Goal: Task Accomplishment & Management: Manage account settings

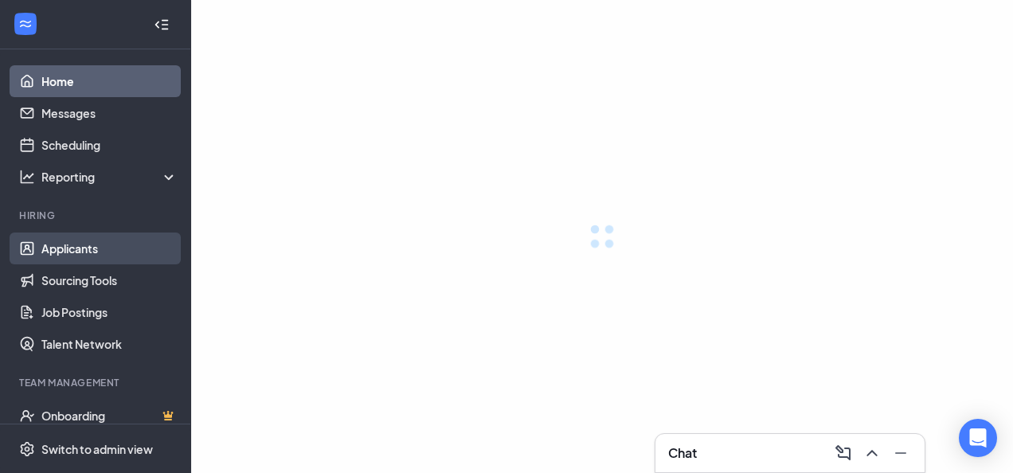
click at [72, 247] on link "Applicants" at bounding box center [109, 249] width 136 height 32
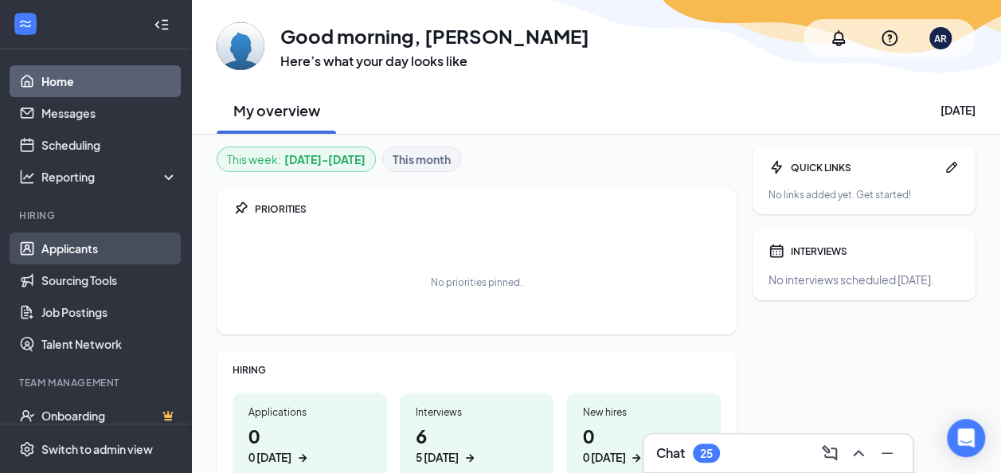
click at [77, 240] on link "Applicants" at bounding box center [109, 249] width 136 height 32
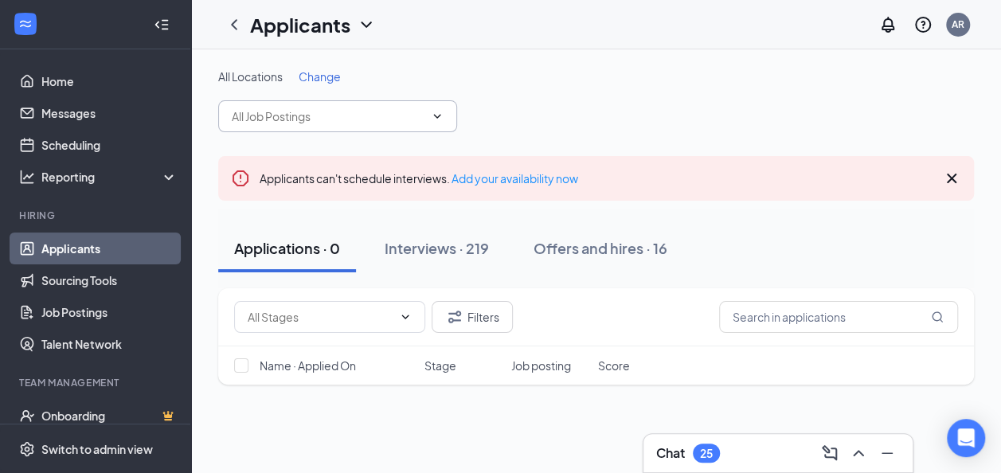
click at [437, 115] on icon "ChevronDown" at bounding box center [437, 116] width 13 height 13
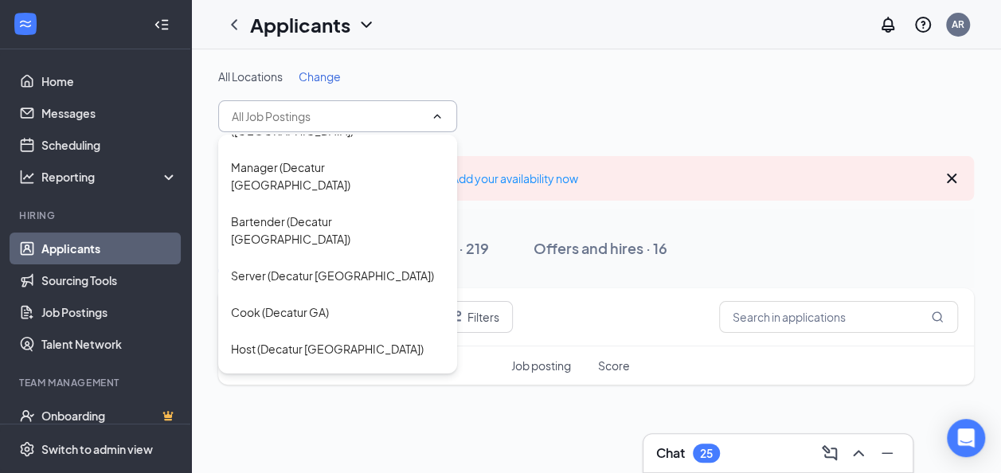
scroll to position [510, 0]
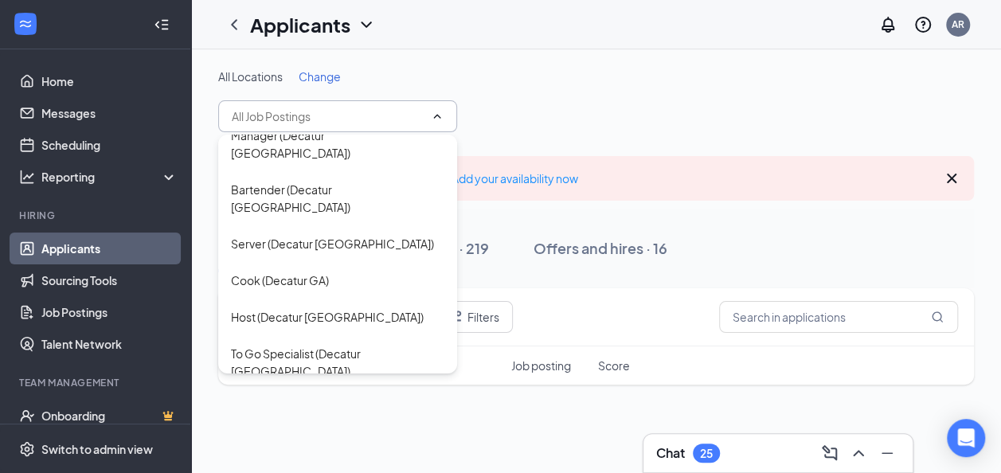
click at [338, 399] on div "Kitchen Manager (Decatur [GEOGRAPHIC_DATA])" at bounding box center [338, 416] width 214 height 35
type input "Kitchen Manager (Decatur [GEOGRAPHIC_DATA])"
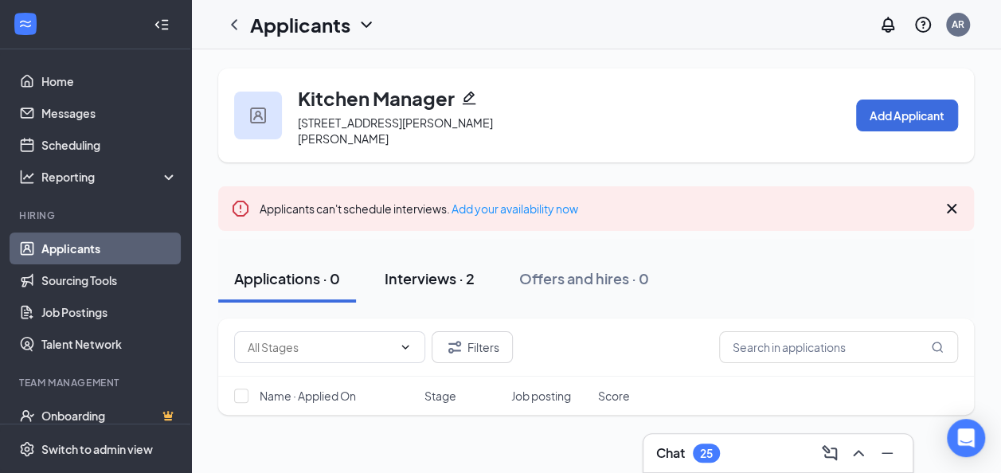
click at [439, 279] on div "Interviews · 2" at bounding box center [430, 278] width 90 height 20
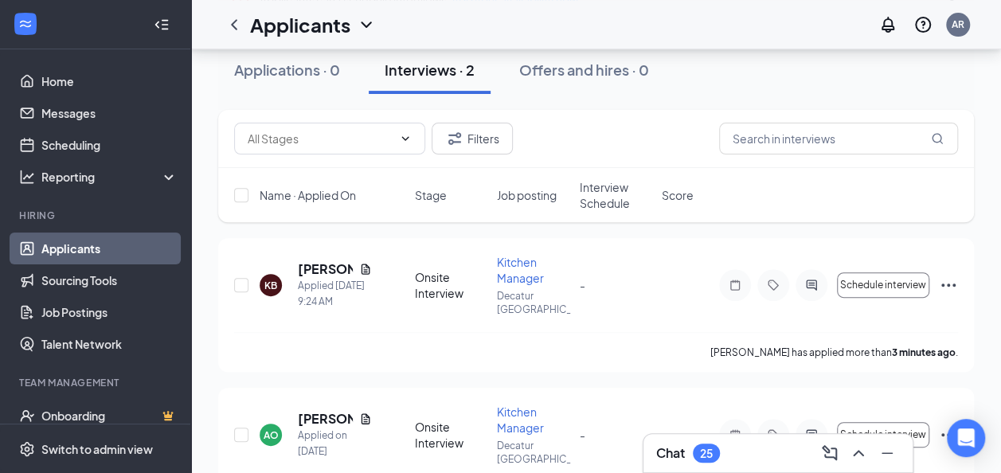
scroll to position [223, 0]
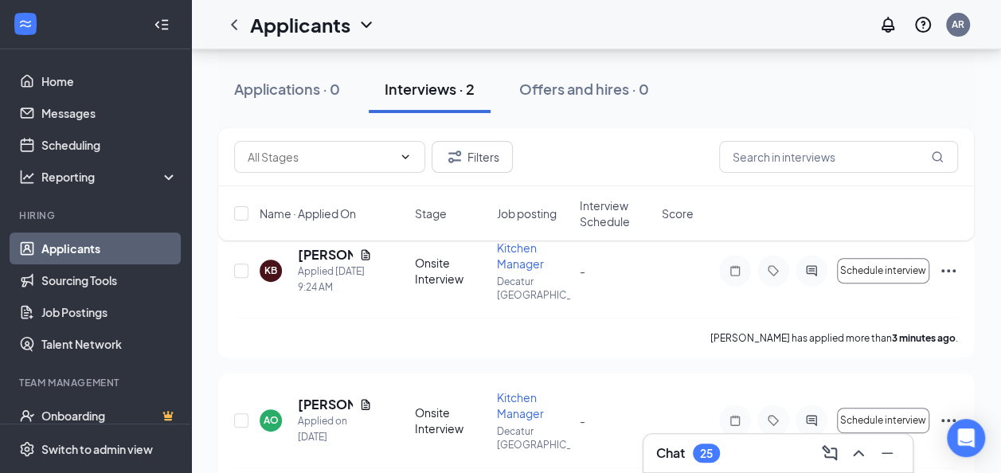
click at [365, 250] on div "Filters Name · Applied On Stage Job posting Interview Schedule Score" at bounding box center [596, 192] width 756 height 128
click at [365, 253] on div "Filters Name · Applied On Stage Job posting Interview Schedule Score" at bounding box center [596, 192] width 756 height 128
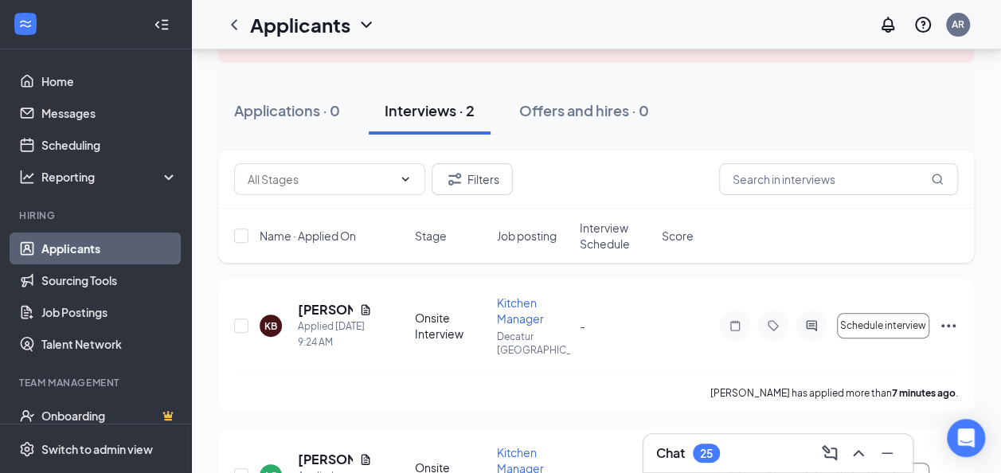
scroll to position [159, 0]
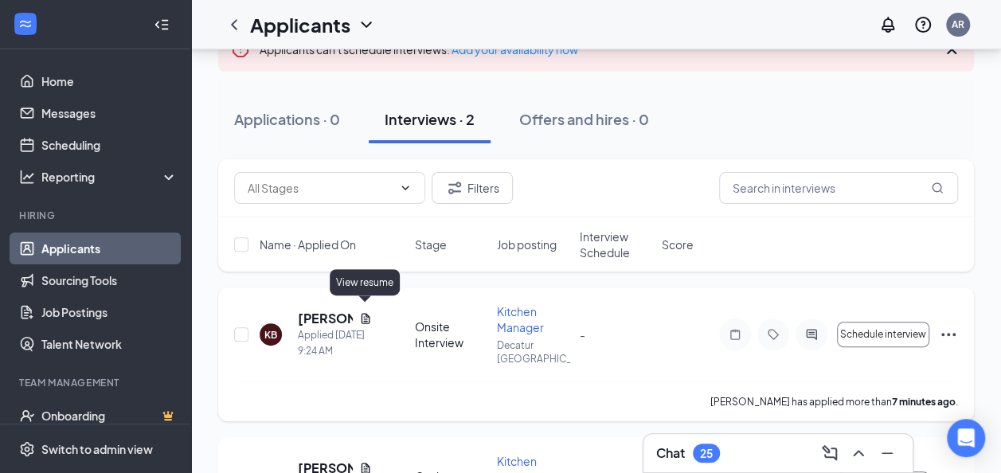
click at [362, 313] on icon "Document" at bounding box center [365, 318] width 9 height 10
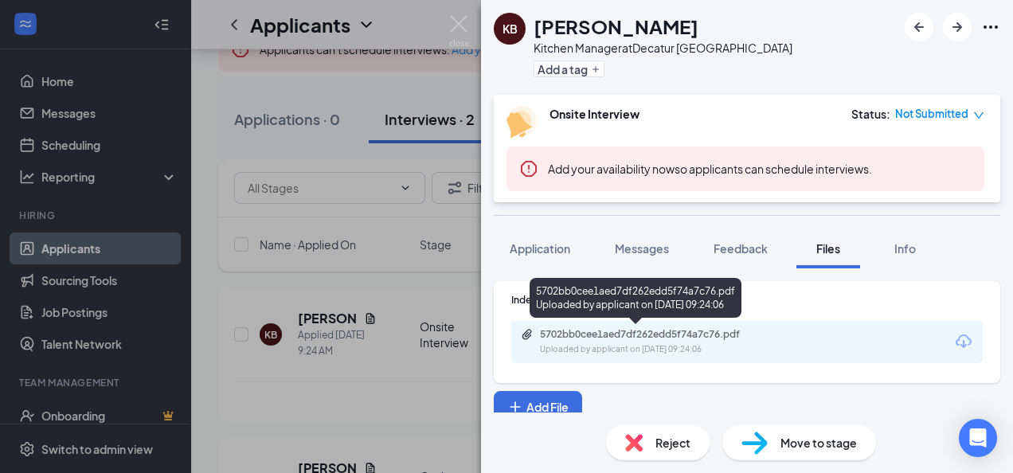
click at [632, 333] on div "5702bb0cee1aed7df262edd5f74a7c76.pdf" at bounding box center [651, 334] width 223 height 13
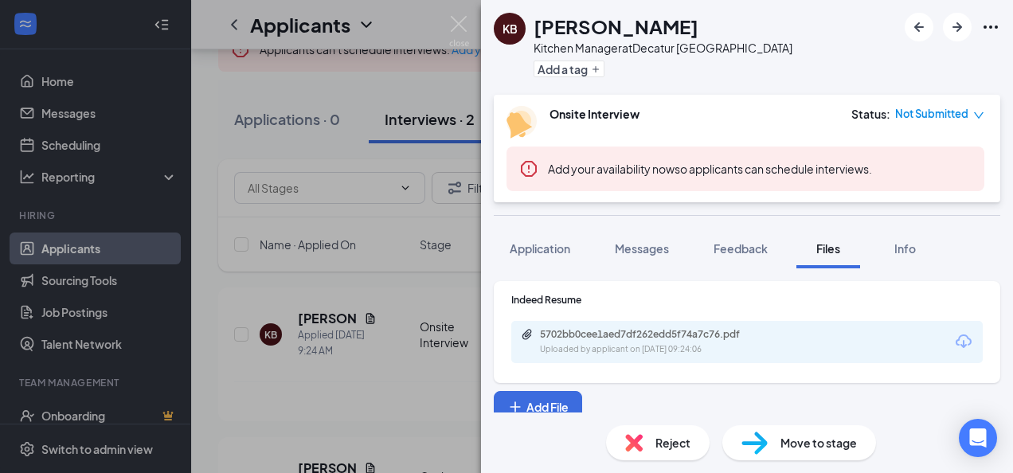
click at [379, 400] on div "KB [PERSON_NAME] Kitchen Manager at [GEOGRAPHIC_DATA] [GEOGRAPHIC_DATA] Add a t…" at bounding box center [506, 236] width 1013 height 473
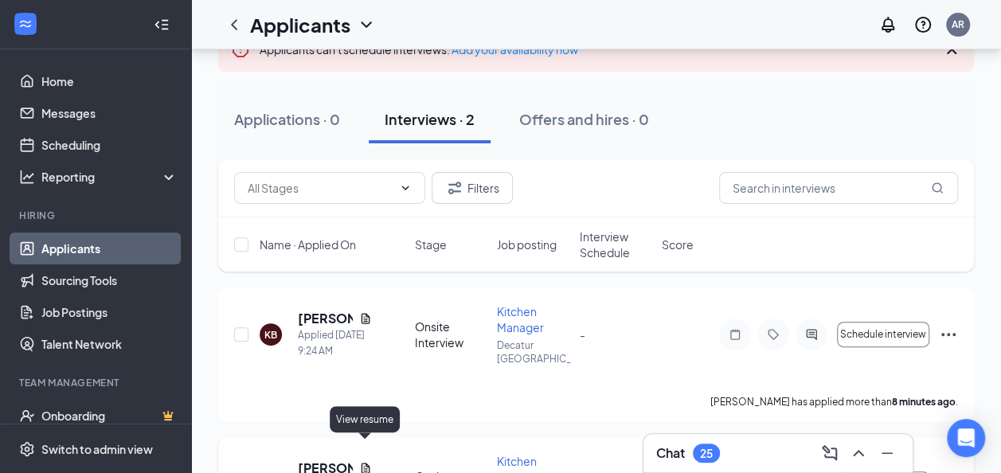
click at [366, 462] on icon "Document" at bounding box center [365, 468] width 13 height 13
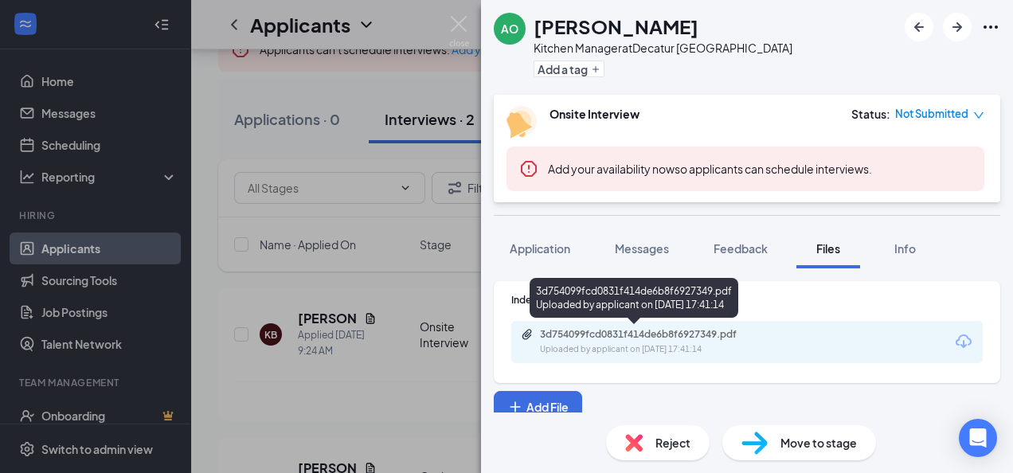
click at [636, 335] on div "3d754099fcd0831f414de6b8f6927349.pdf" at bounding box center [651, 334] width 223 height 13
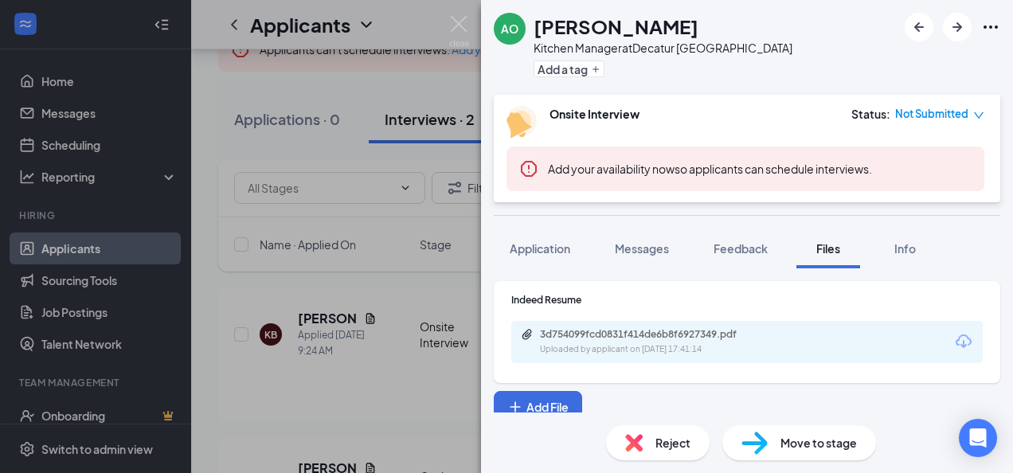
click at [335, 376] on div "AO [PERSON_NAME] Kitchen Manager at Decatur [GEOGRAPHIC_DATA] Add a tag Onsite …" at bounding box center [506, 236] width 1013 height 473
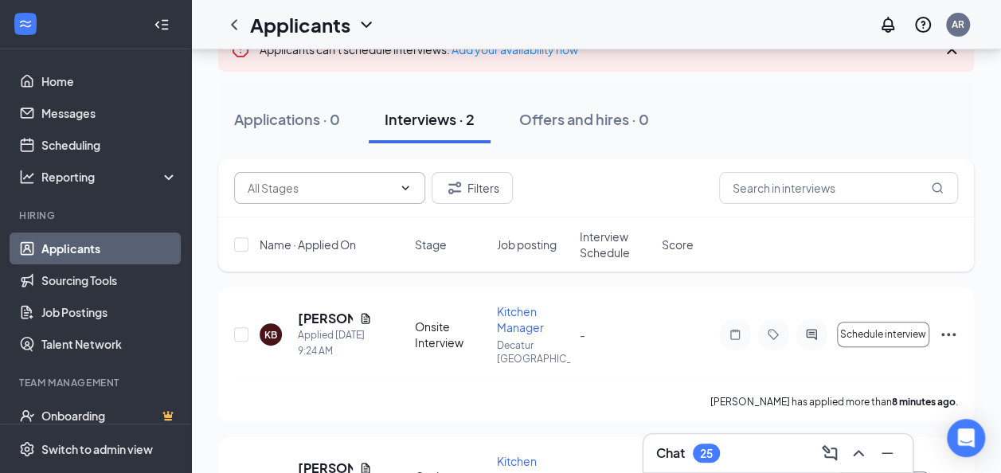
click at [408, 185] on icon "ChevronDown" at bounding box center [405, 188] width 13 height 13
click at [91, 250] on link "Applicants" at bounding box center [109, 249] width 136 height 32
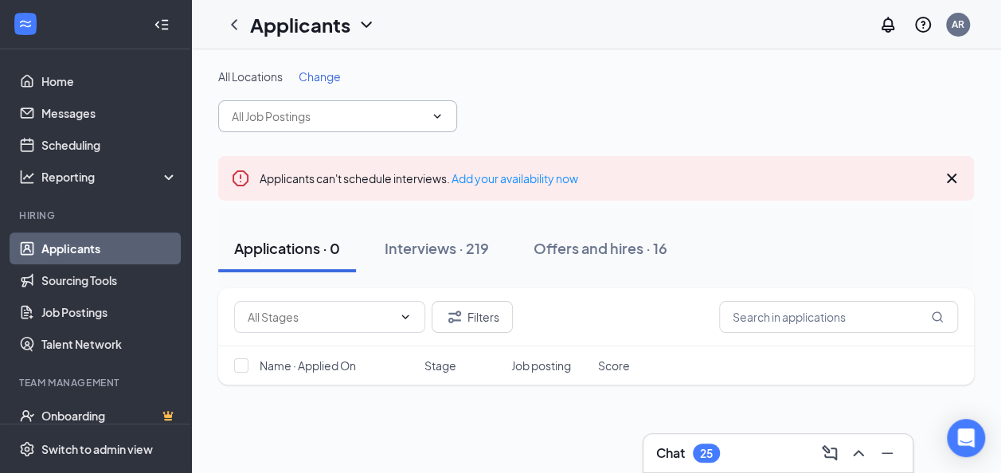
click at [438, 115] on icon "ChevronDown" at bounding box center [437, 116] width 13 height 13
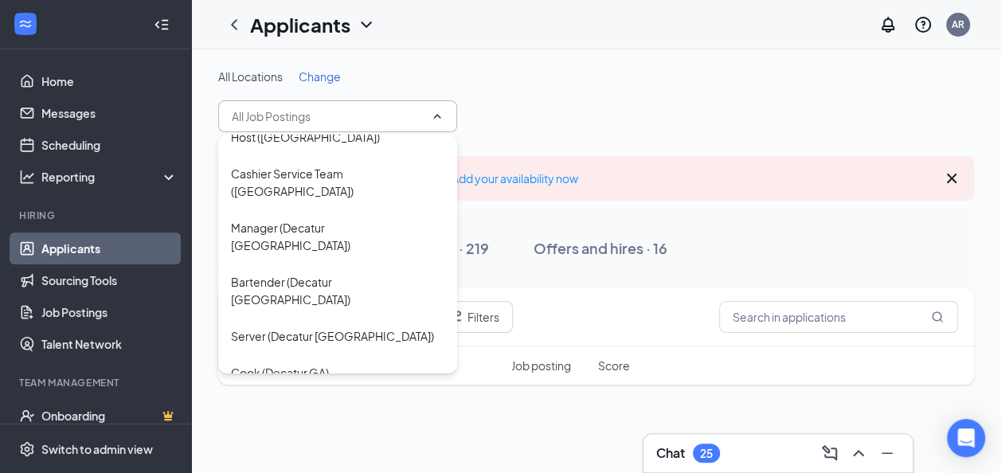
scroll to position [626, 0]
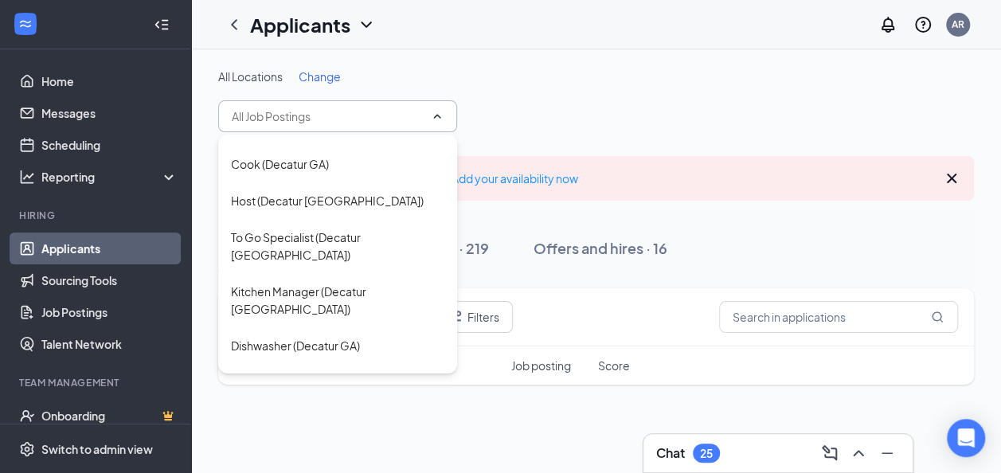
click at [357, 428] on div "Store Manager (Decatur [GEOGRAPHIC_DATA])" at bounding box center [338, 445] width 214 height 35
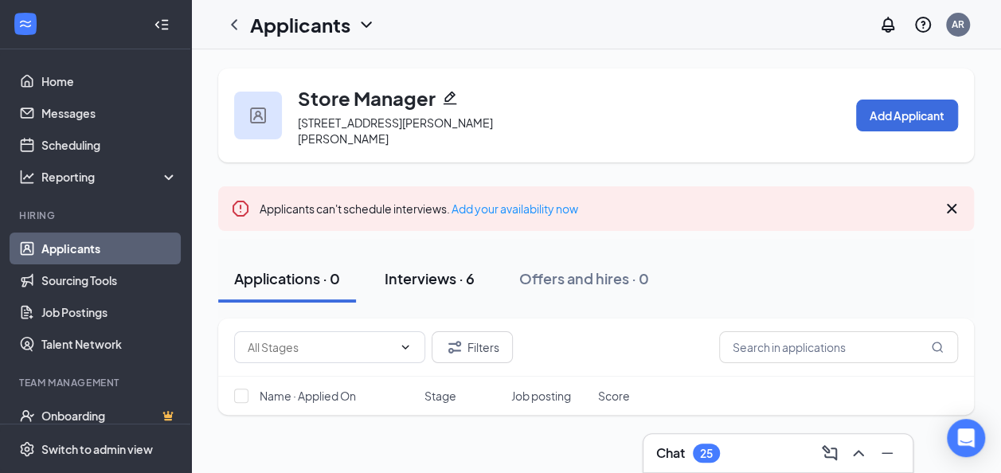
click at [421, 277] on div "Interviews · 6" at bounding box center [430, 278] width 90 height 20
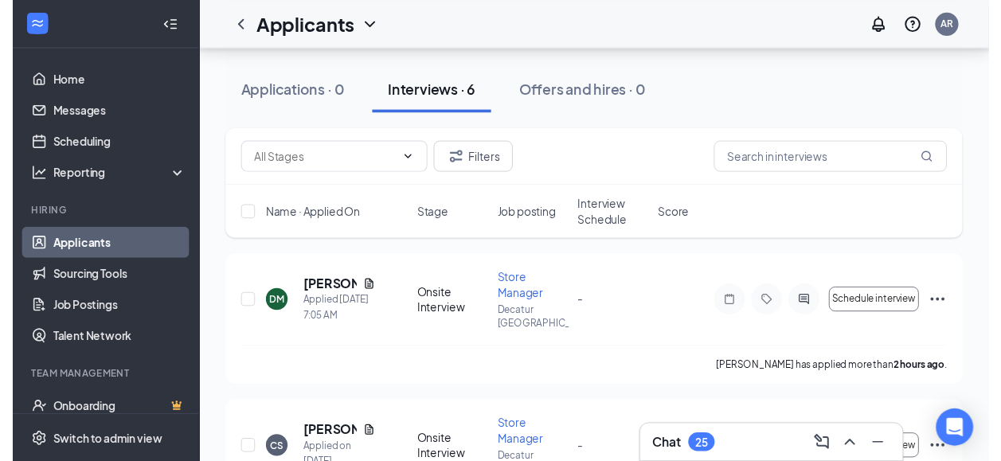
scroll to position [191, 0]
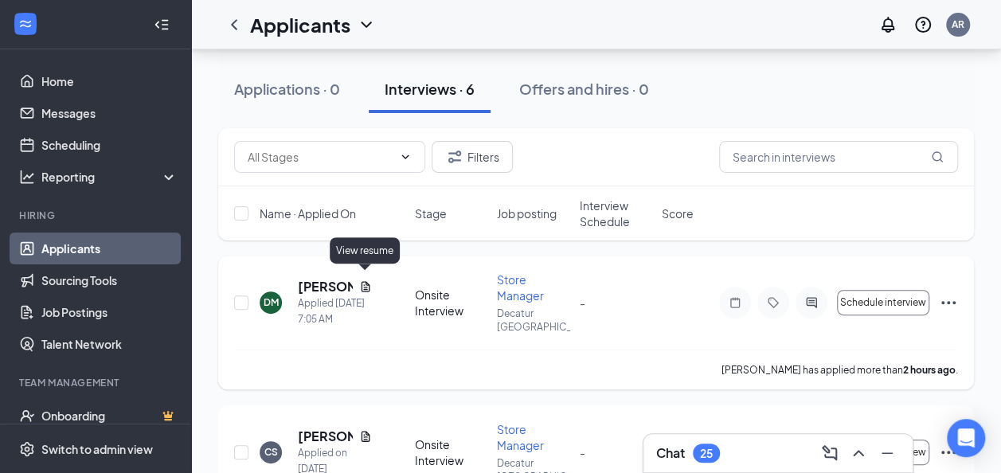
click at [363, 280] on icon "Document" at bounding box center [365, 286] width 13 height 13
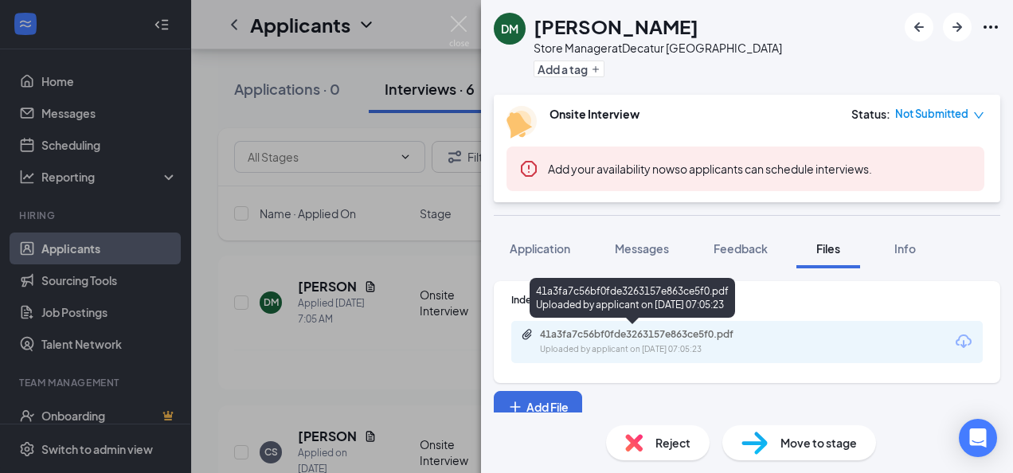
click at [609, 338] on div "41a3fa7c56bf0fde3263157e863ce5f0.pdf" at bounding box center [651, 334] width 223 height 13
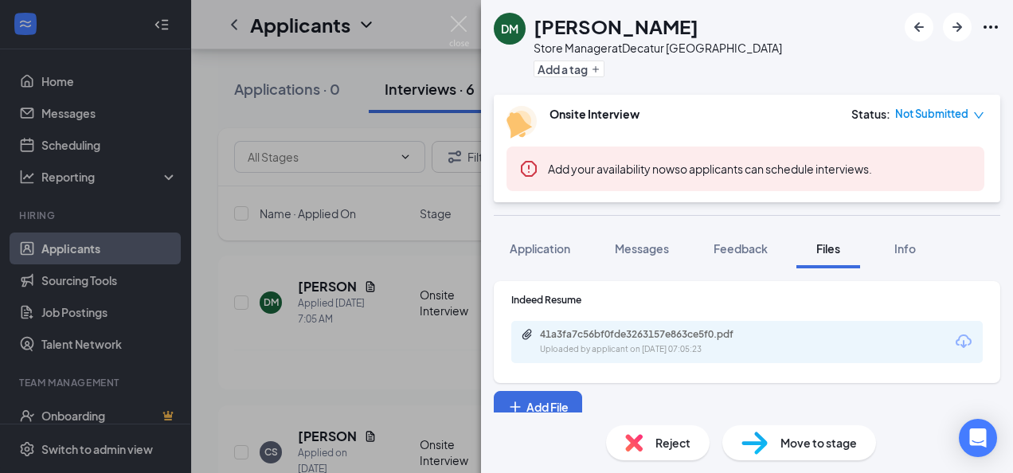
click at [365, 383] on div "[PERSON_NAME] Store Manager at [GEOGRAPHIC_DATA] [GEOGRAPHIC_DATA] Add a tag On…" at bounding box center [506, 236] width 1013 height 473
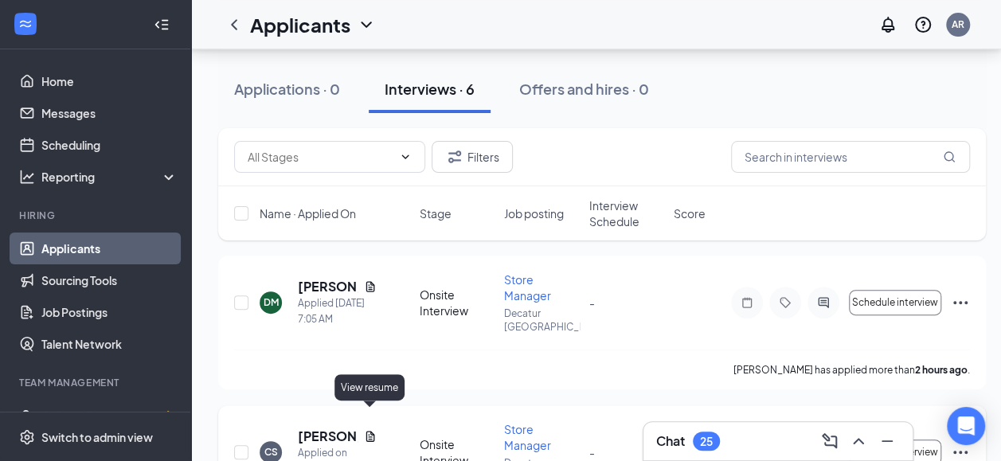
click at [371, 430] on icon "Document" at bounding box center [370, 436] width 13 height 13
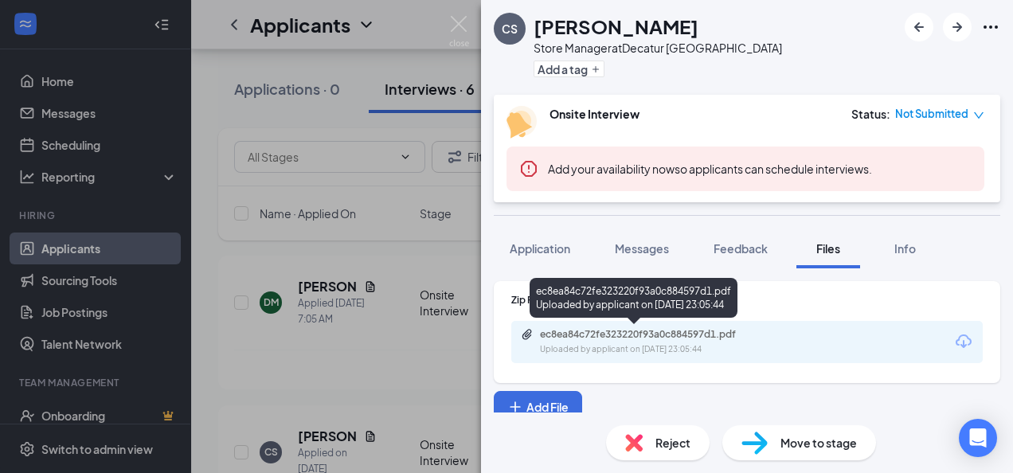
click at [610, 339] on div "ec8ea84c72fe323220f93a0c884597d1.pdf" at bounding box center [651, 334] width 223 height 13
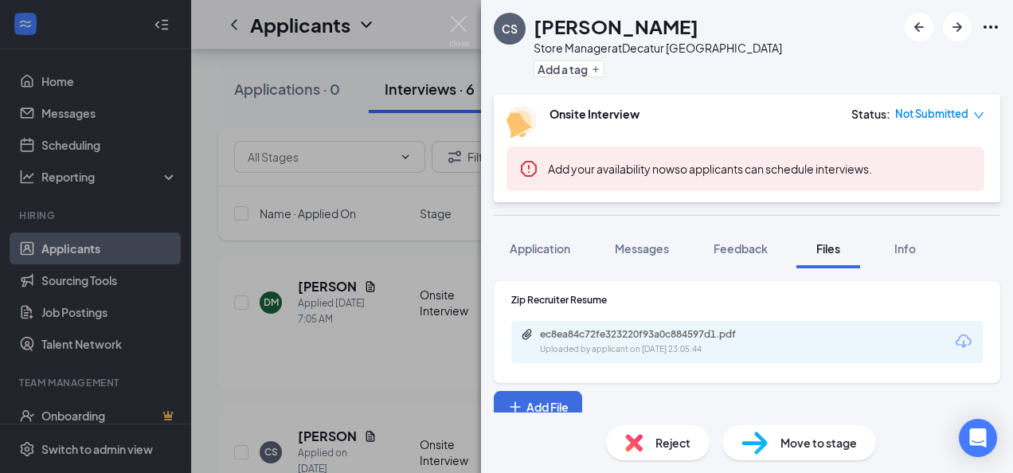
click at [397, 362] on div "CS [PERSON_NAME] Store Manager at [GEOGRAPHIC_DATA] [GEOGRAPHIC_DATA] Add a tag…" at bounding box center [506, 236] width 1013 height 473
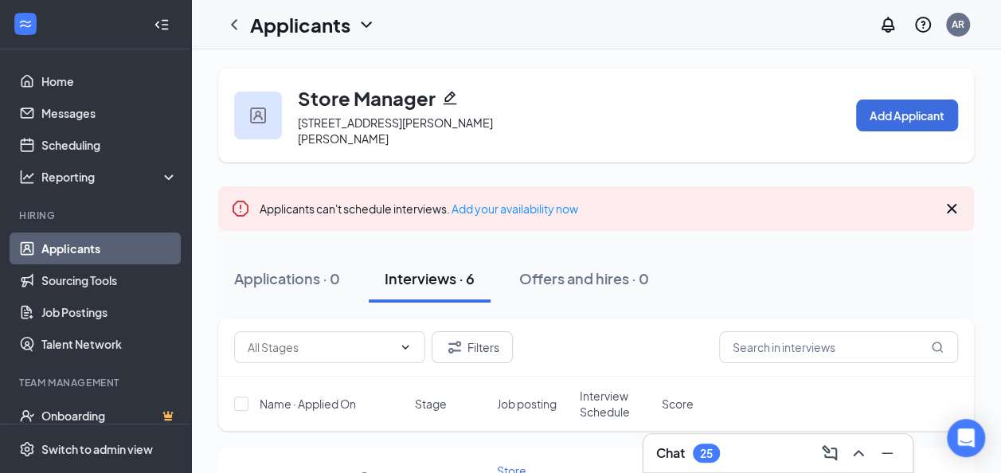
click at [73, 248] on link "Applicants" at bounding box center [109, 249] width 136 height 32
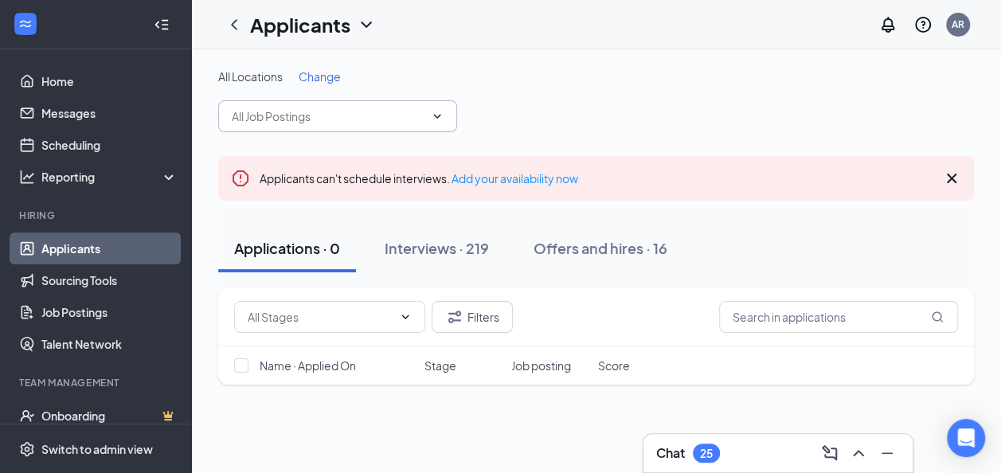
click at [430, 117] on span at bounding box center [436, 116] width 16 height 13
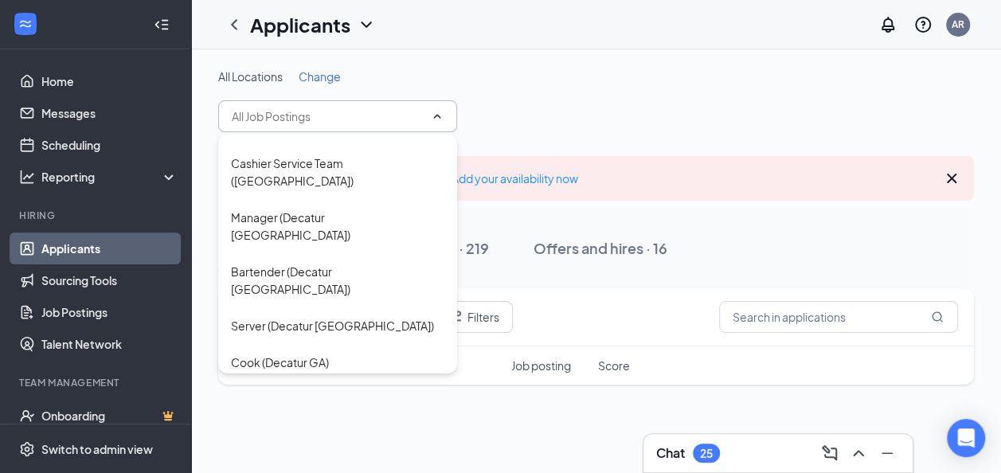
scroll to position [417, 0]
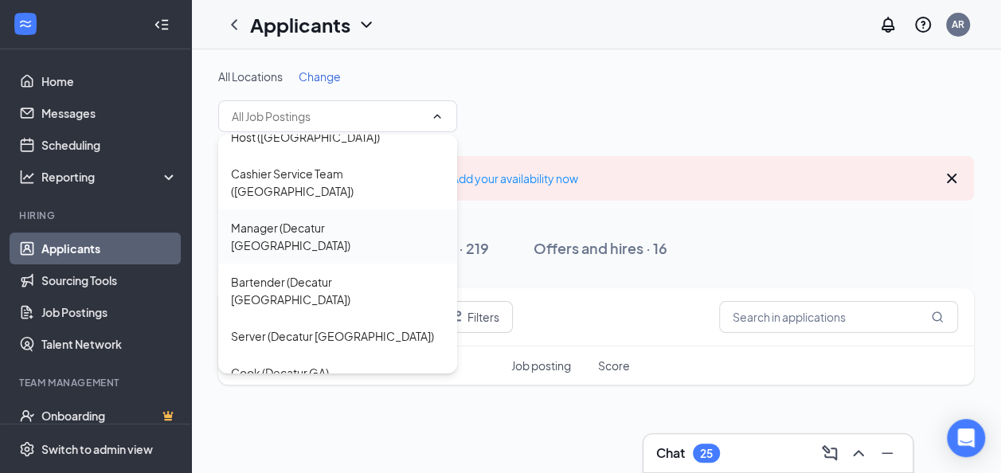
click at [313, 219] on div "Manager (Decatur [GEOGRAPHIC_DATA])" at bounding box center [338, 236] width 214 height 35
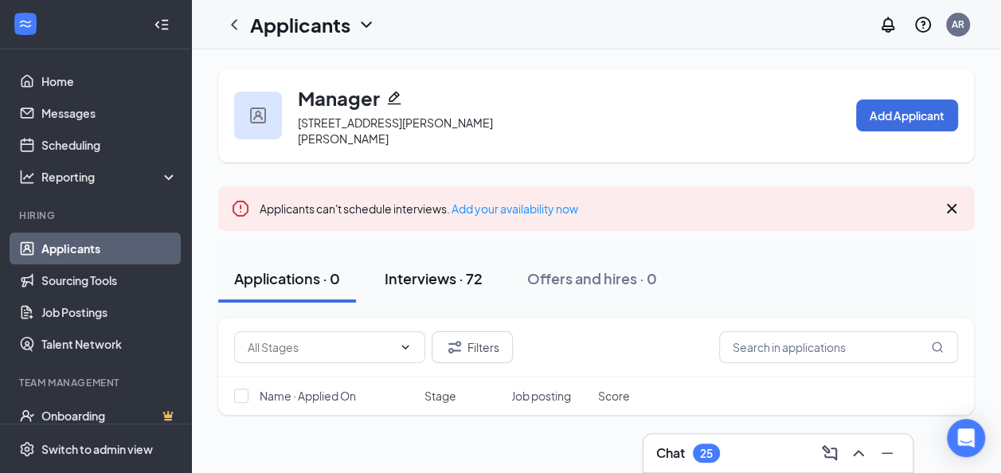
click at [432, 275] on div "Interviews · 72" at bounding box center [434, 278] width 98 height 20
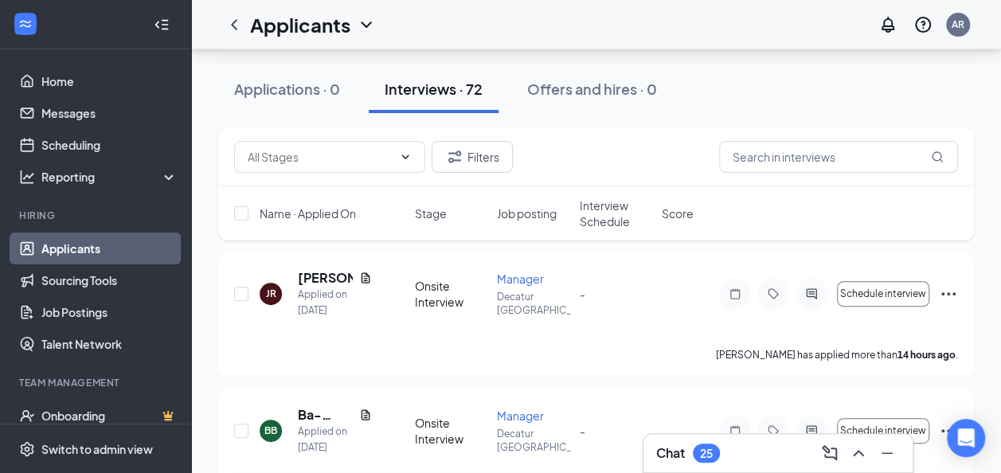
scroll to position [170, 0]
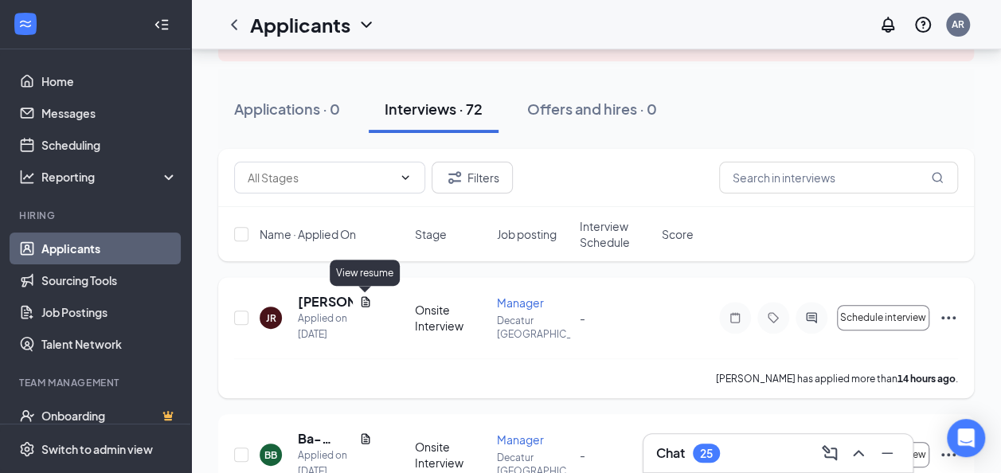
click at [365, 303] on icon "Document" at bounding box center [365, 302] width 13 height 13
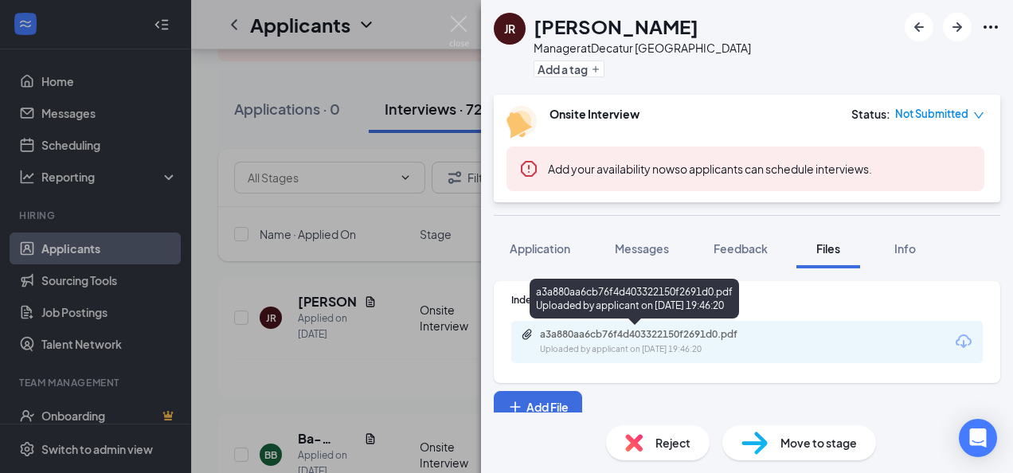
click at [644, 336] on div "a3a880aa6cb76f4d403322150f2691d0.pdf" at bounding box center [651, 334] width 223 height 13
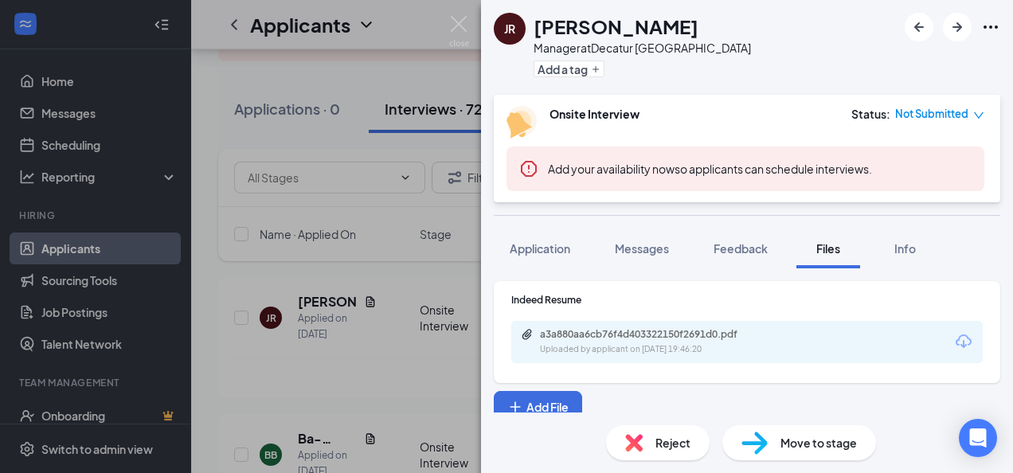
click at [328, 366] on div "JR [PERSON_NAME] Manager at Decatur [GEOGRAPHIC_DATA] Add a tag Onsite Intervie…" at bounding box center [506, 236] width 1013 height 473
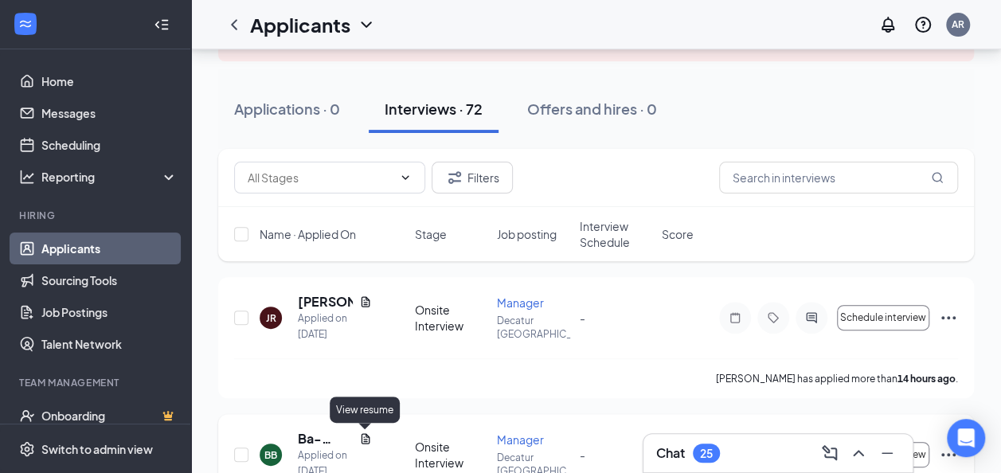
click at [363, 435] on icon "Document" at bounding box center [365, 439] width 13 height 13
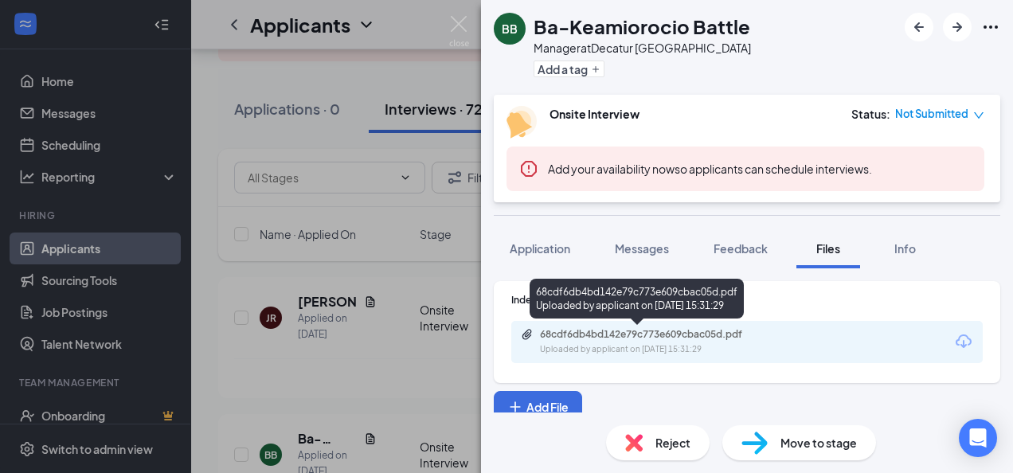
click at [613, 332] on div "68cdf6db4bd142e79c773e609cbac05d.pdf" at bounding box center [651, 334] width 223 height 13
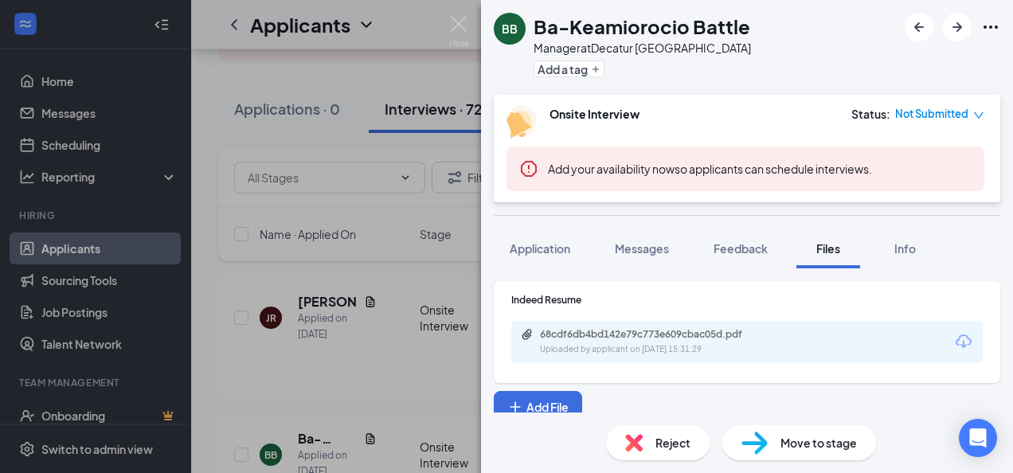
click at [332, 363] on div "BB Ba-Keamiorocio Battle Manager at [GEOGRAPHIC_DATA] Add a tag Onsite Intervie…" at bounding box center [506, 236] width 1013 height 473
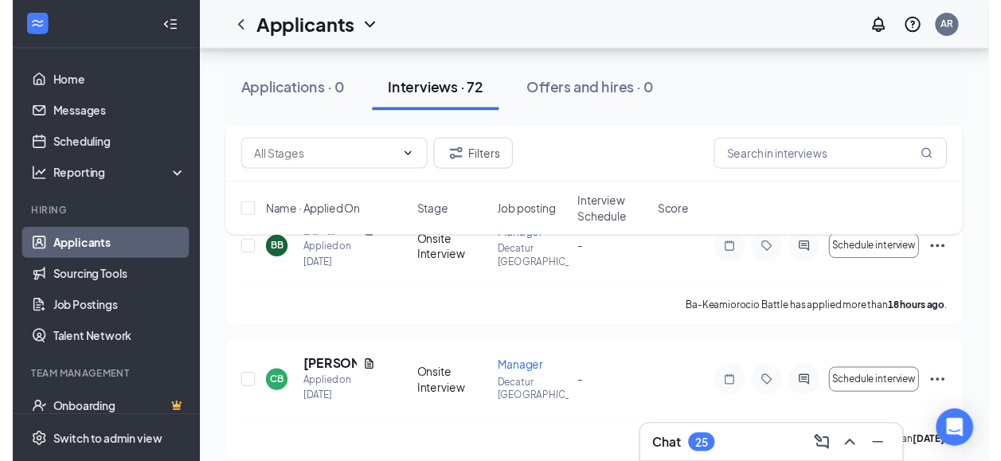
scroll to position [414, 0]
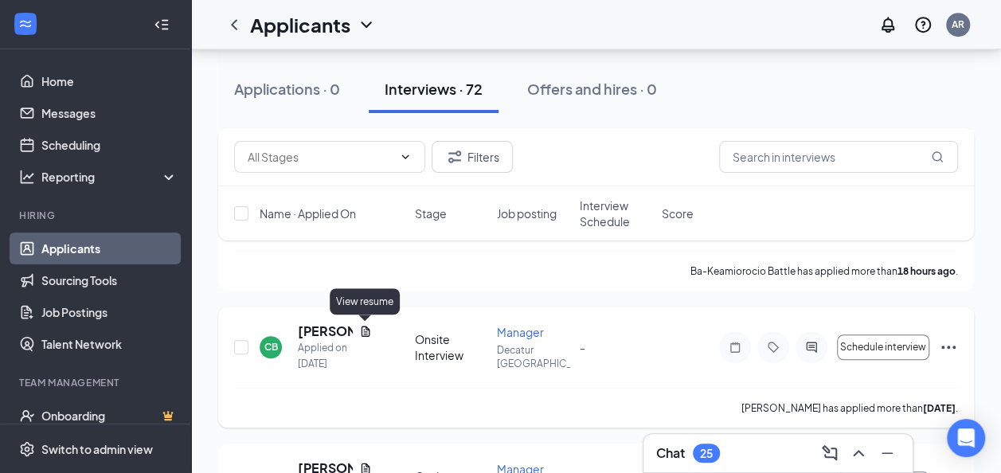
click at [367, 331] on icon "Document" at bounding box center [365, 331] width 13 height 13
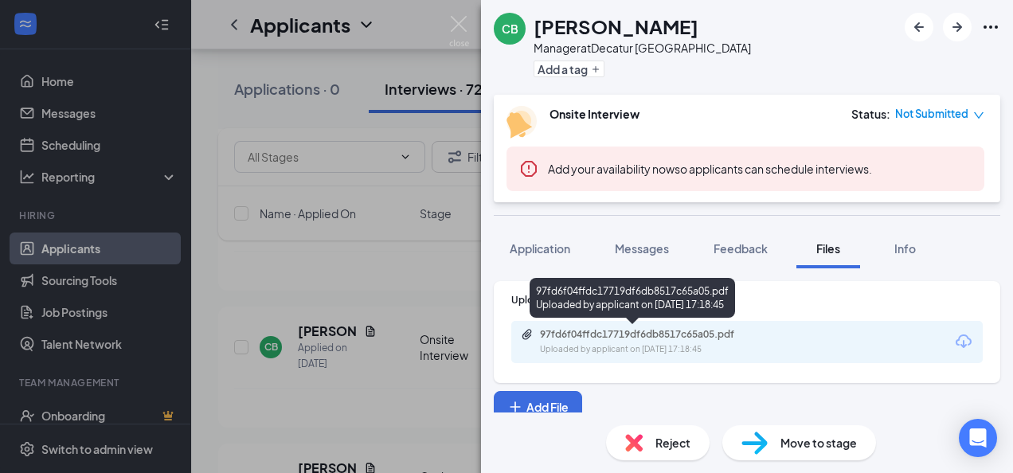
click at [634, 336] on div "97fd6f04ffdc17719df6db8517c65a05.pdf" at bounding box center [651, 334] width 223 height 13
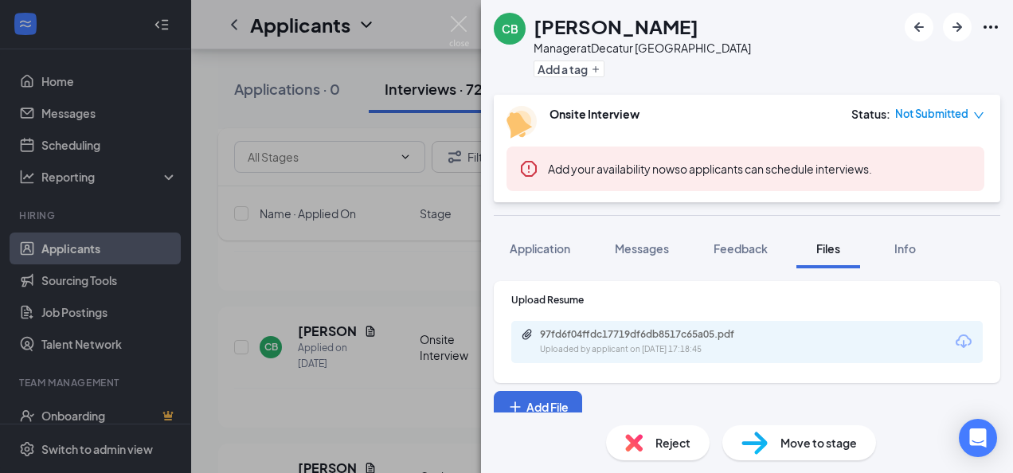
click at [341, 401] on div "CB [PERSON_NAME] Manager at [GEOGRAPHIC_DATA] [GEOGRAPHIC_DATA] Add a tag Onsit…" at bounding box center [506, 236] width 1013 height 473
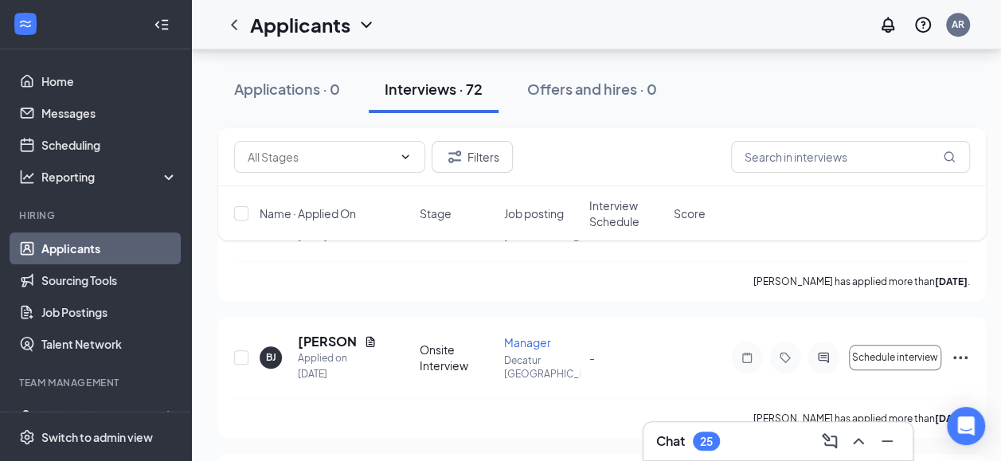
scroll to position [542, 0]
click at [366, 337] on icon "Document" at bounding box center [370, 340] width 9 height 10
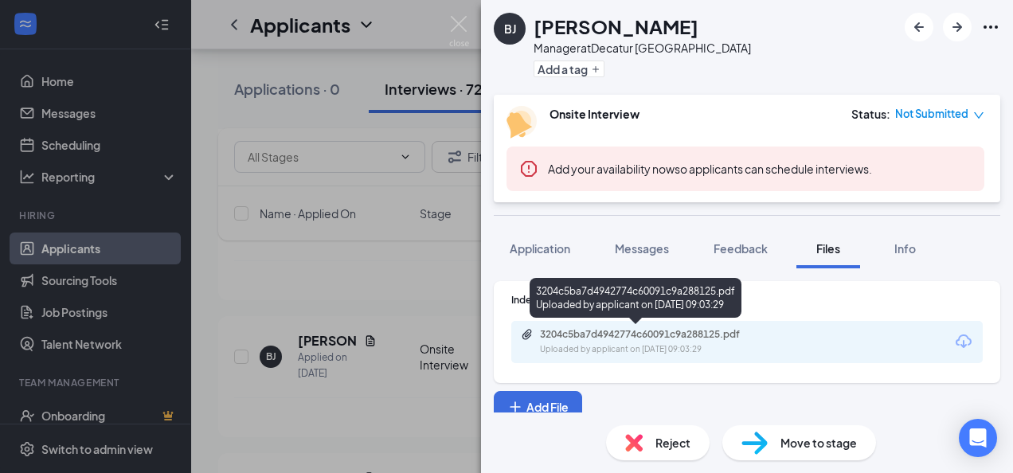
click at [630, 335] on div "3204c5ba7d4942774c60091c9a288125.pdf" at bounding box center [651, 334] width 223 height 13
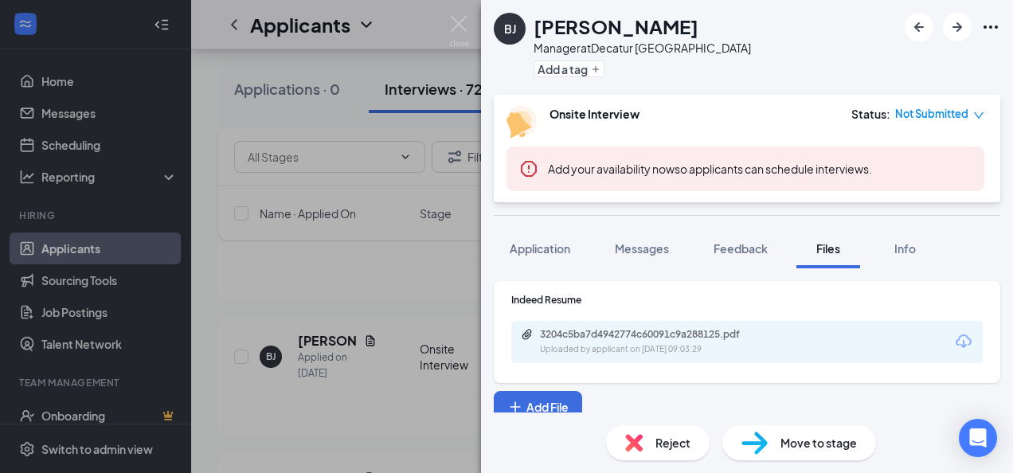
click at [365, 418] on div "[PERSON_NAME] Manager at [GEOGRAPHIC_DATA] [GEOGRAPHIC_DATA] Add a tag Onsite I…" at bounding box center [506, 236] width 1013 height 473
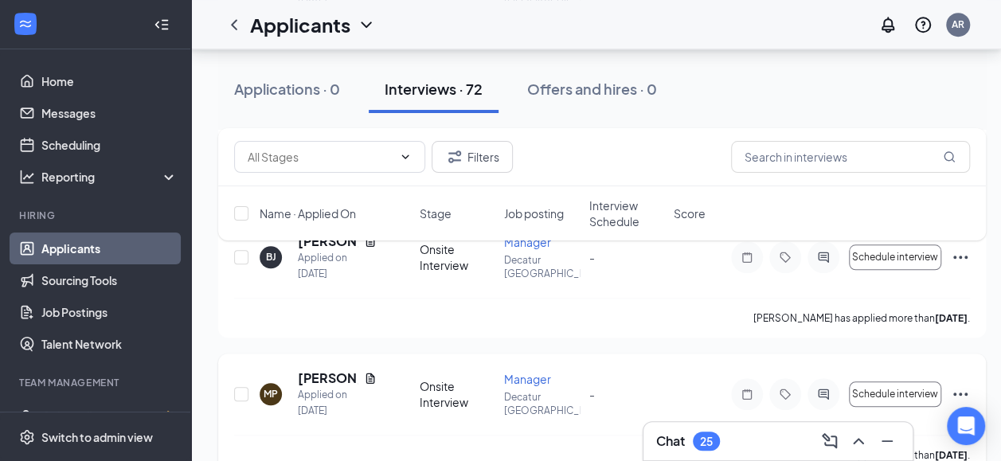
scroll to position [669, 0]
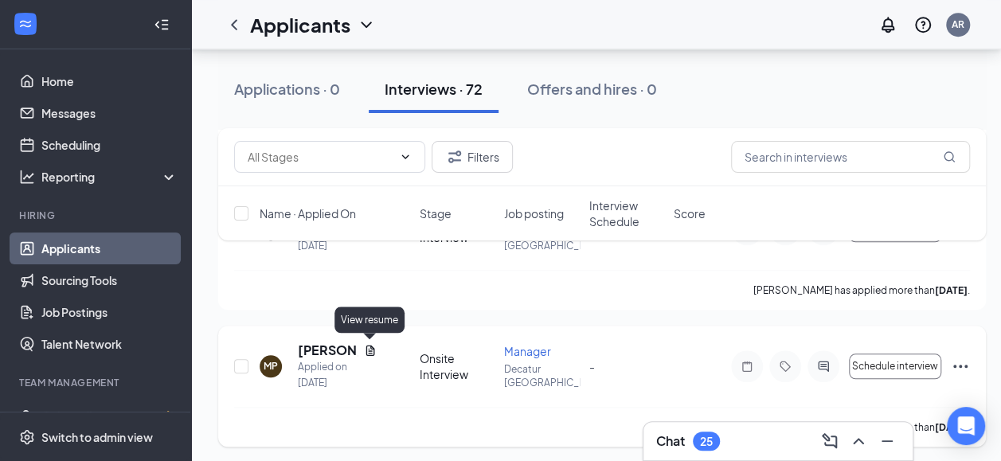
click at [373, 347] on icon "Document" at bounding box center [370, 350] width 9 height 10
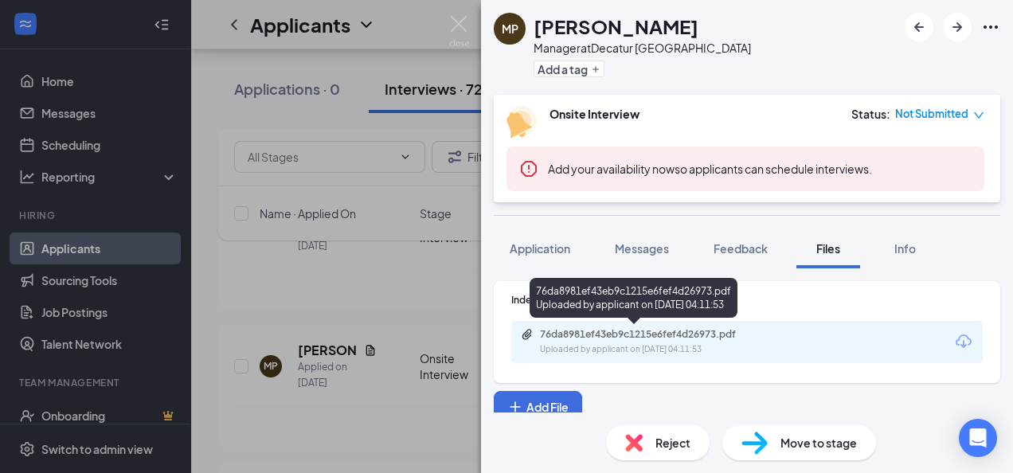
click at [645, 328] on div "76da8981ef43eb9c1215e6fef4d26973.pdf" at bounding box center [651, 334] width 223 height 13
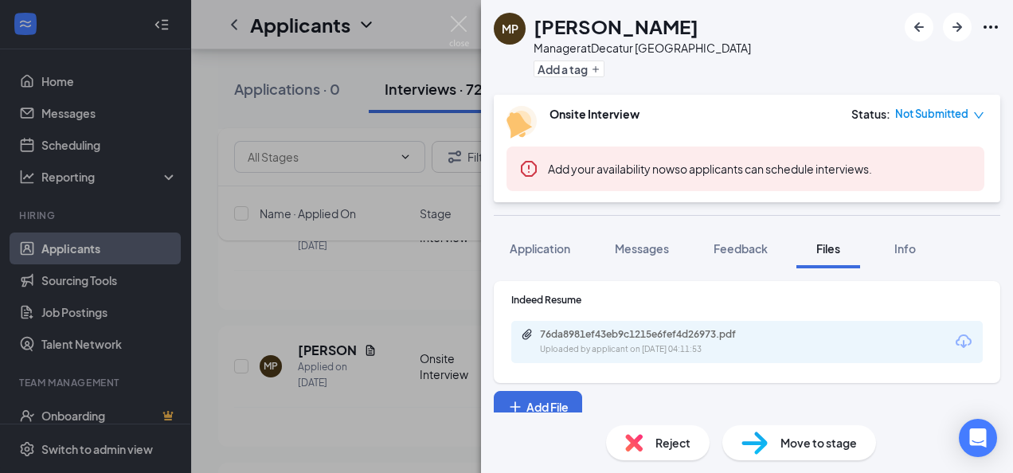
click at [308, 275] on div "MP [PERSON_NAME] Manager at Decatur [GEOGRAPHIC_DATA] Add a tag Onsite Intervie…" at bounding box center [506, 236] width 1013 height 473
